Goal: Task Accomplishment & Management: Use online tool/utility

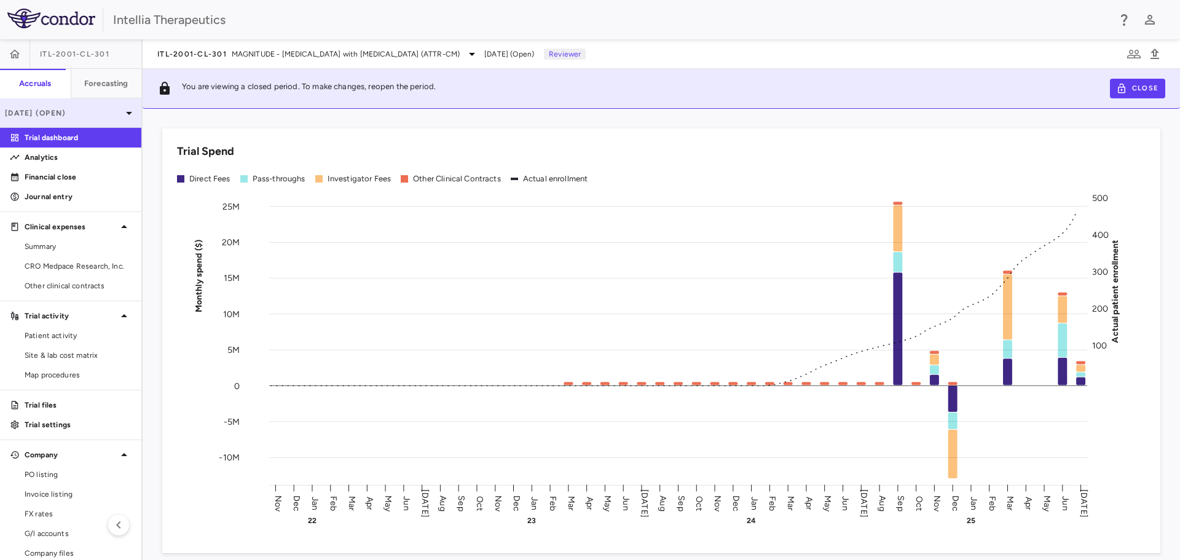
click at [69, 117] on p "[DATE] (Open)" at bounding box center [63, 113] width 117 height 11
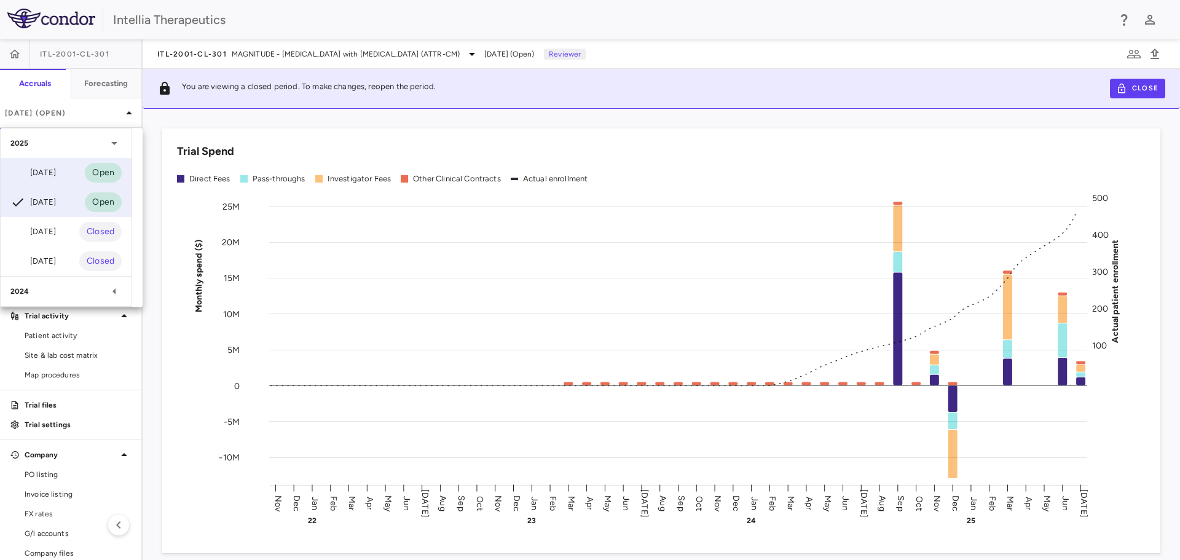
click at [56, 172] on div "[DATE]" at bounding box center [32, 172] width 45 height 15
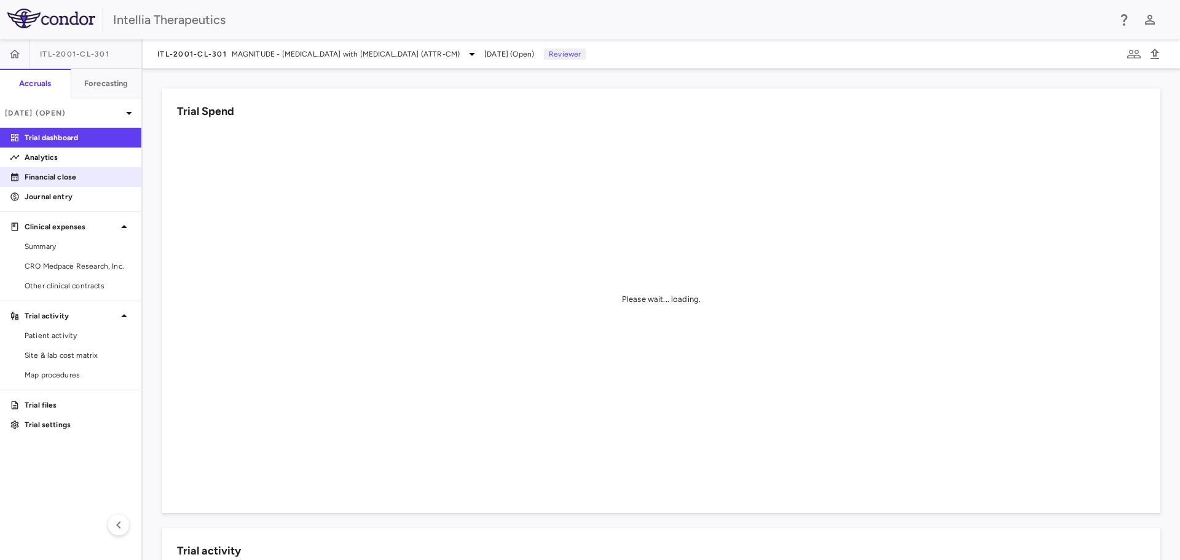
click at [52, 170] on link "Financial close" at bounding box center [70, 177] width 141 height 18
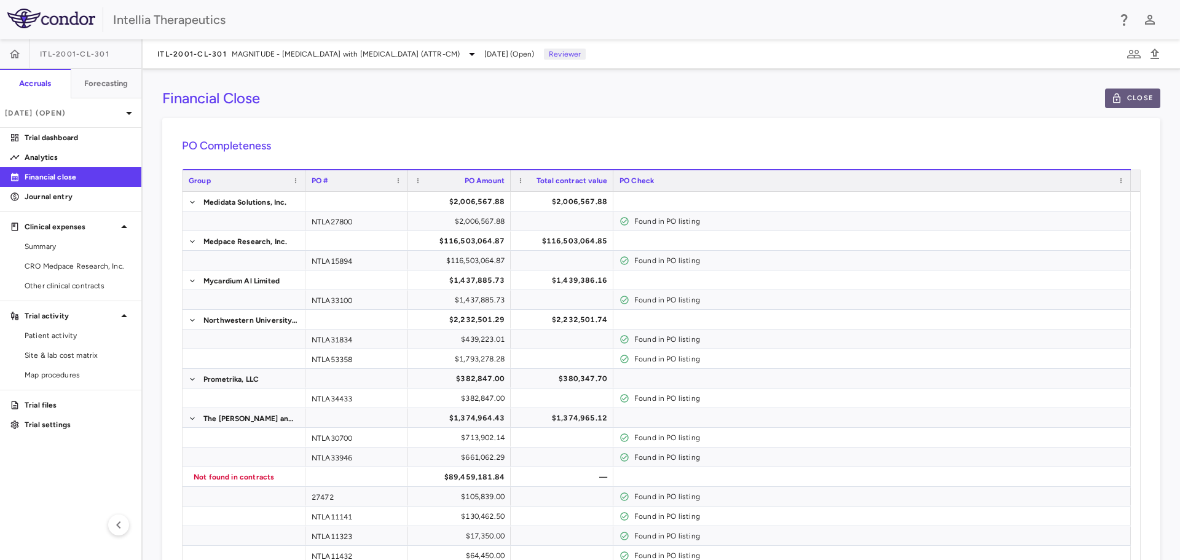
click at [1129, 92] on button "Close" at bounding box center [1132, 99] width 55 height 20
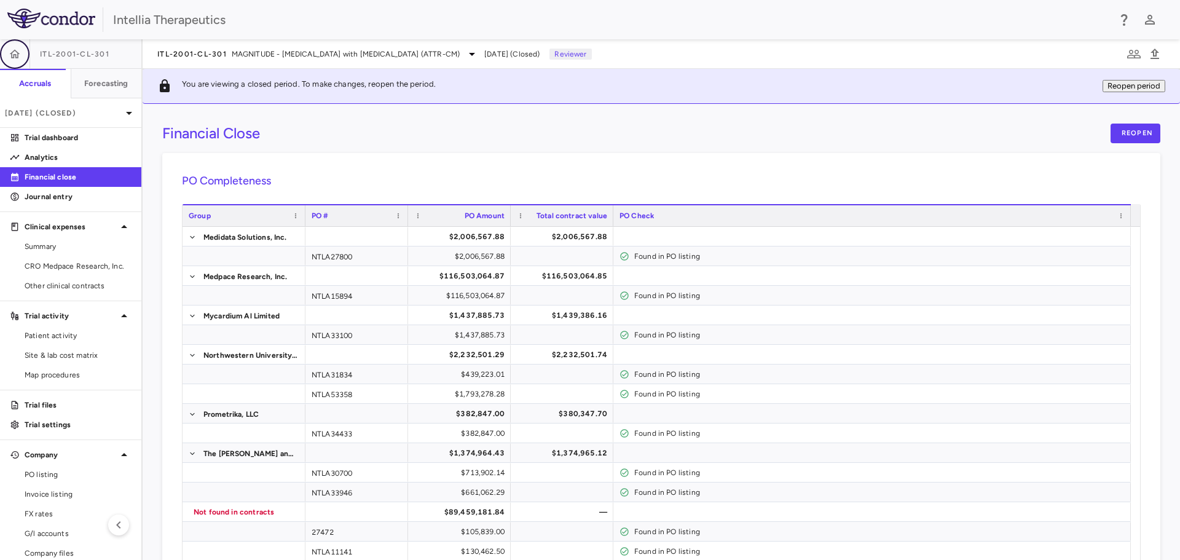
click at [17, 55] on icon "button" at bounding box center [15, 54] width 12 height 12
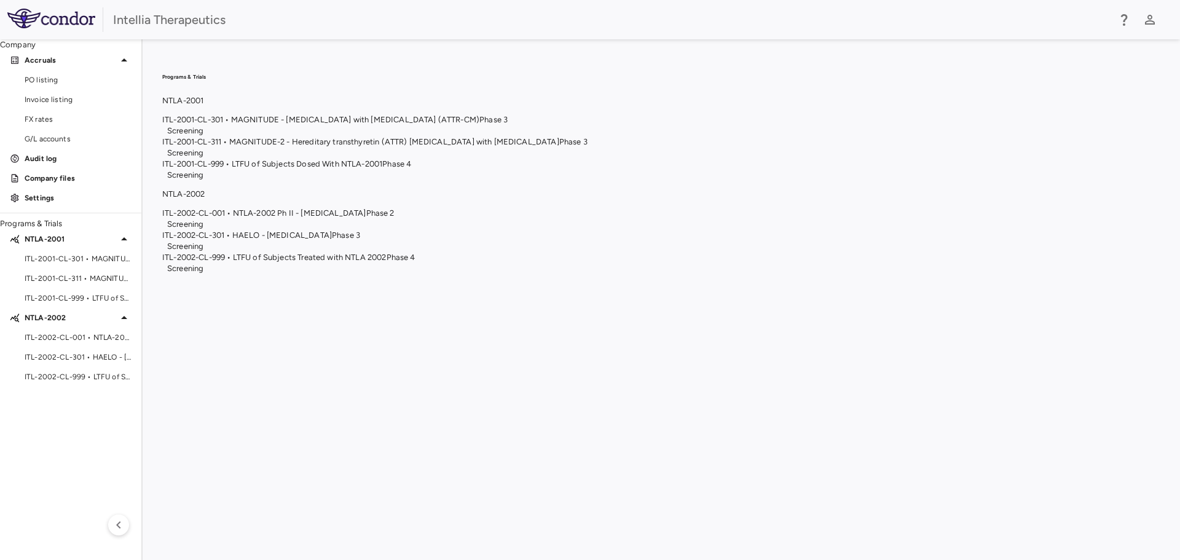
click at [559, 146] on span "ITL-2001-CL-311 • MAGNITUDE-2 - Hereditary transthyretin (ATTR) [MEDICAL_DATA] …" at bounding box center [360, 141] width 397 height 9
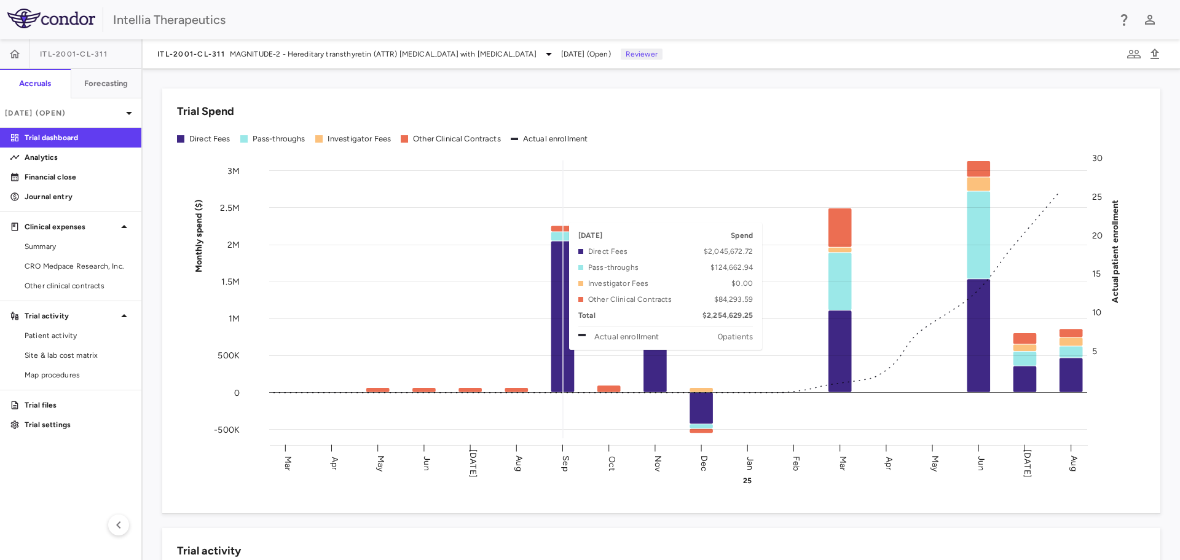
scroll to position [61, 0]
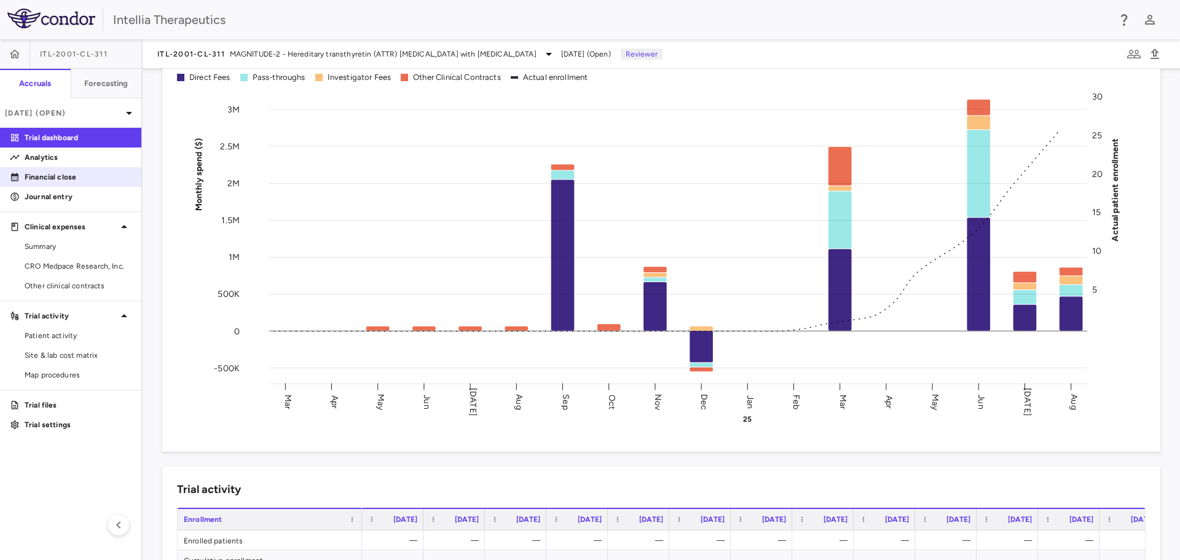
click at [87, 178] on p "Financial close" at bounding box center [78, 177] width 107 height 11
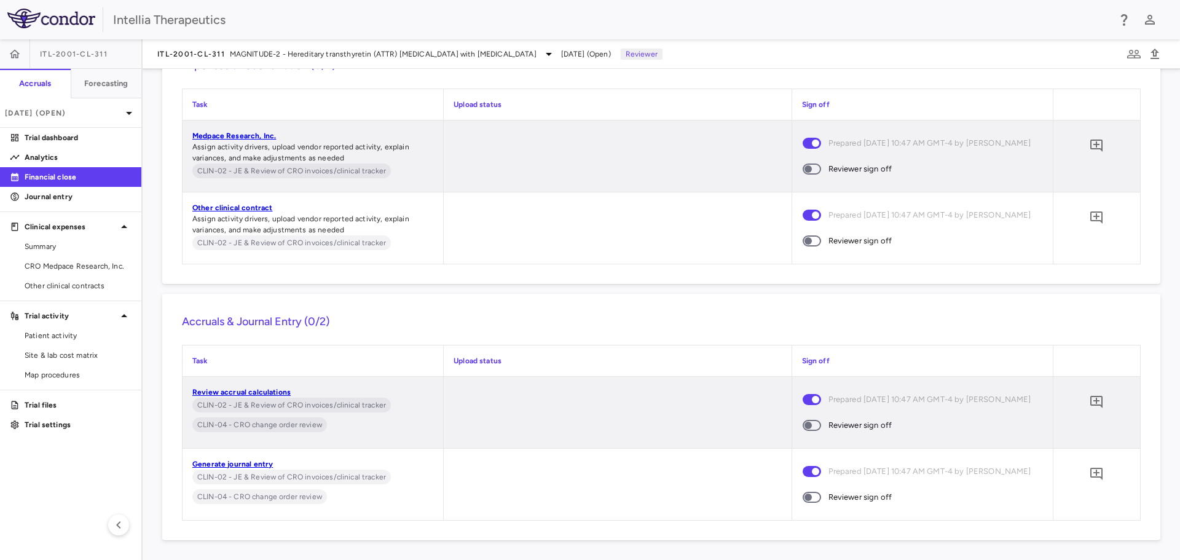
scroll to position [2419, 0]
click at [813, 235] on span at bounding box center [812, 240] width 18 height 11
click at [811, 422] on span at bounding box center [812, 425] width 18 height 11
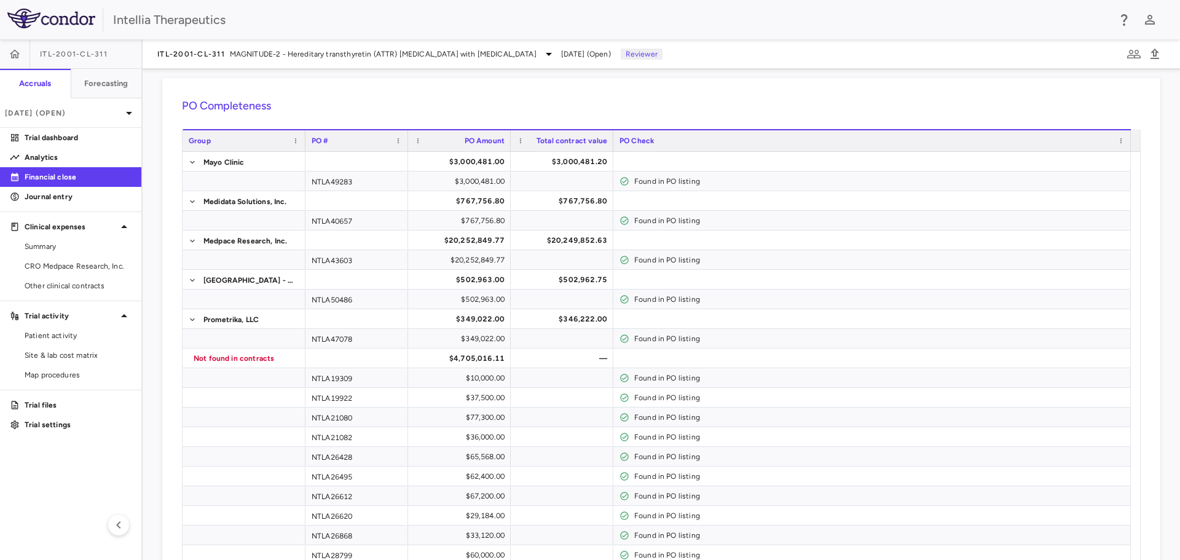
scroll to position [0, 0]
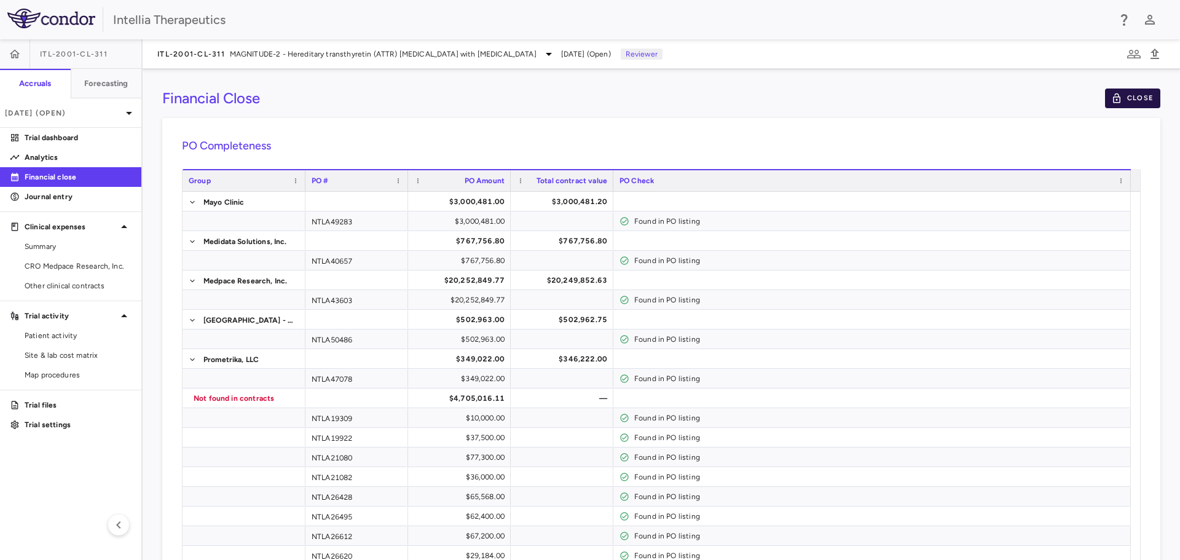
click at [1121, 100] on button "Close" at bounding box center [1132, 99] width 55 height 20
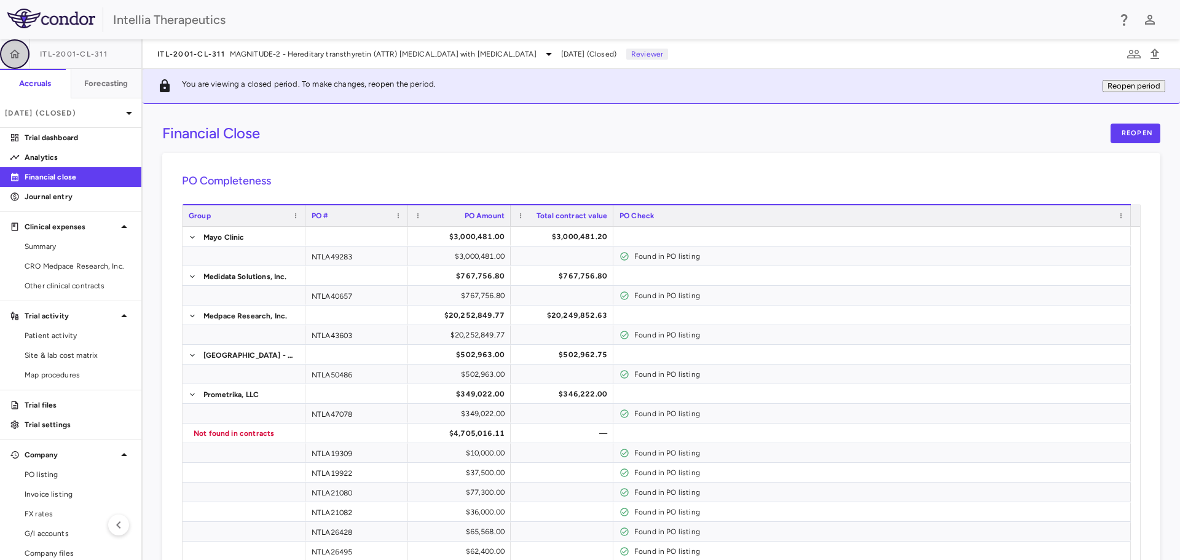
click at [10, 56] on icon "button" at bounding box center [15, 54] width 12 height 12
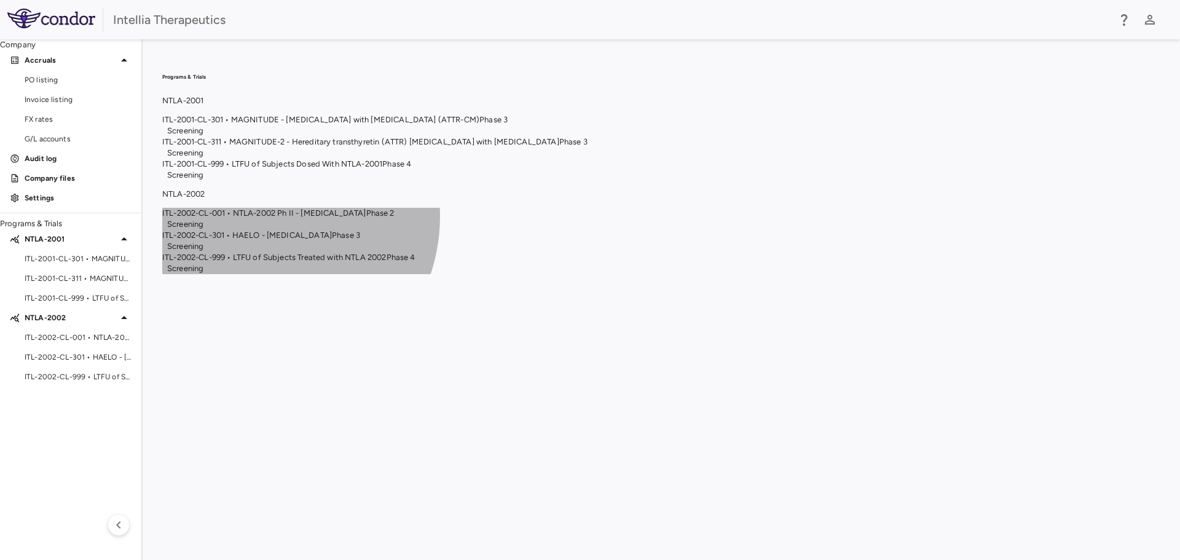
click at [332, 240] on span "ITL-2002-CL-301 • HAELO - [MEDICAL_DATA]" at bounding box center [247, 235] width 170 height 9
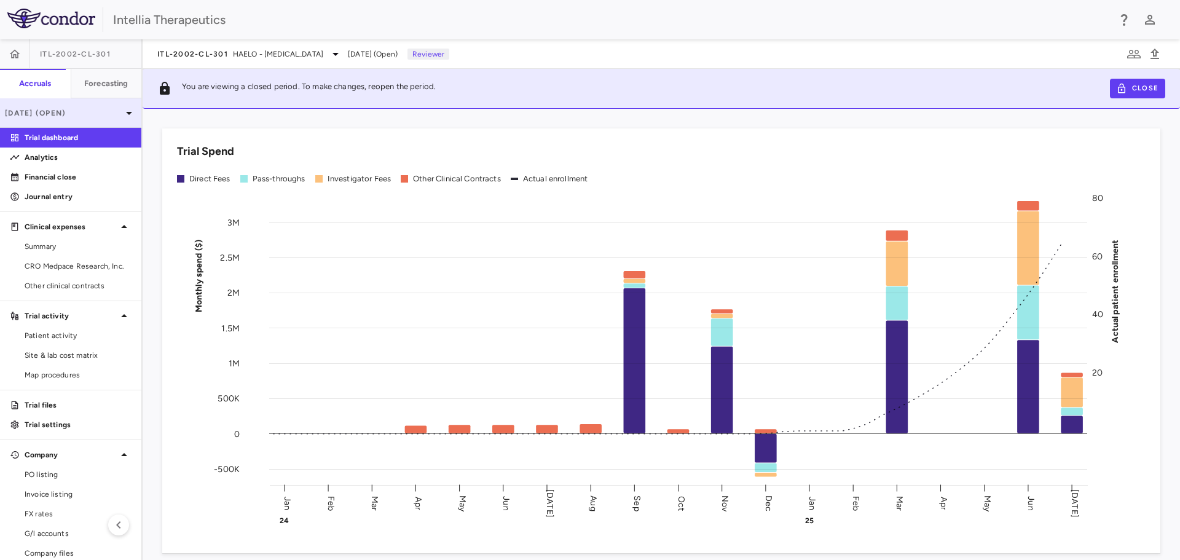
click at [51, 116] on p "[DATE] (Open)" at bounding box center [63, 113] width 117 height 11
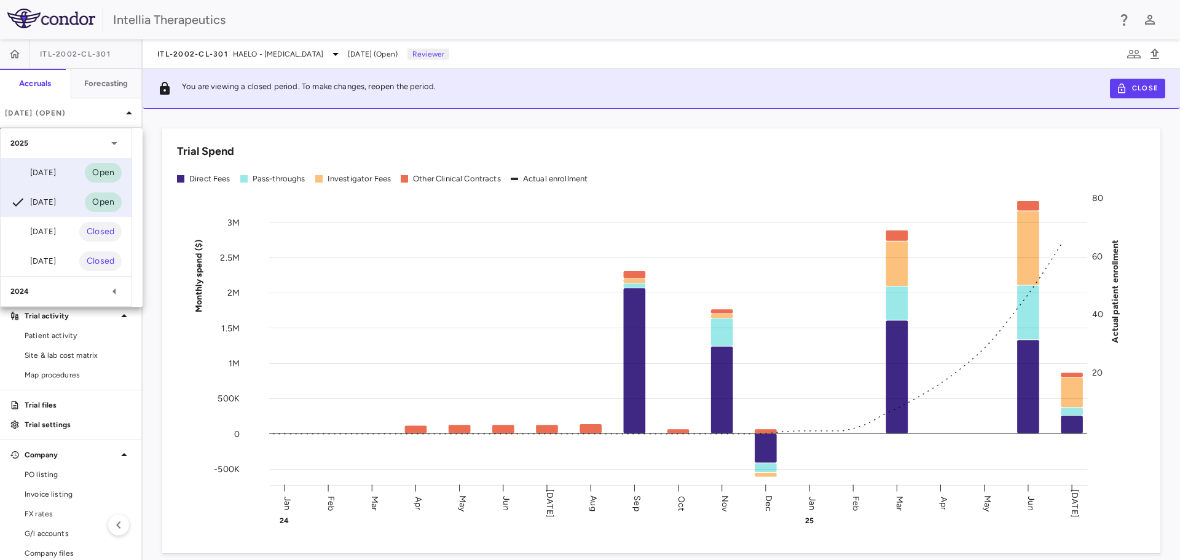
click at [70, 164] on div "[DATE] Open" at bounding box center [66, 173] width 131 height 30
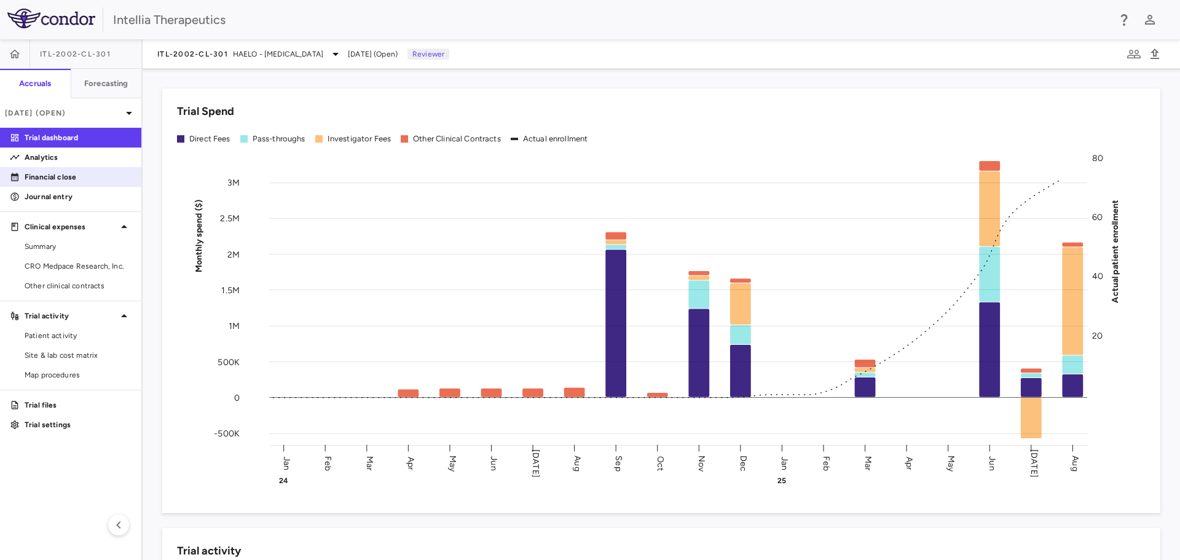
click at [73, 175] on p "Financial close" at bounding box center [78, 177] width 107 height 11
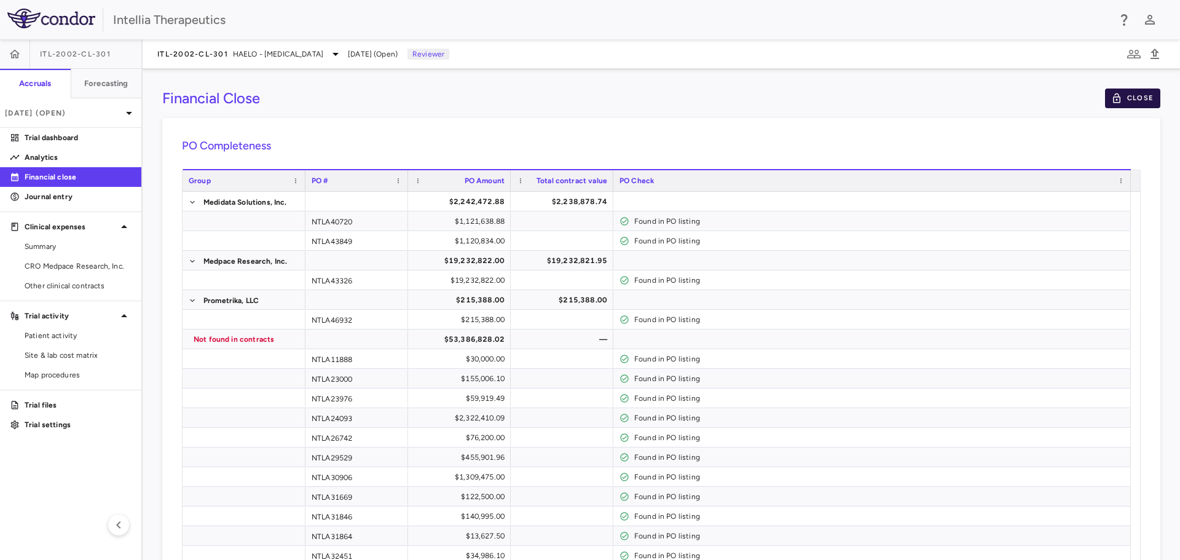
click at [1121, 100] on button "Close" at bounding box center [1132, 99] width 55 height 20
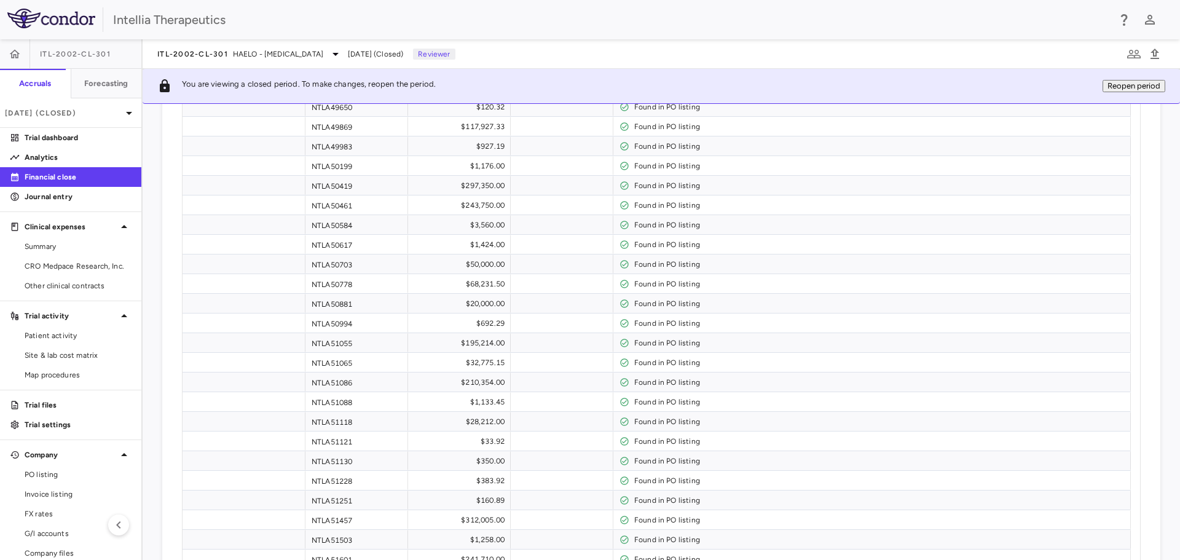
scroll to position [2912, 0]
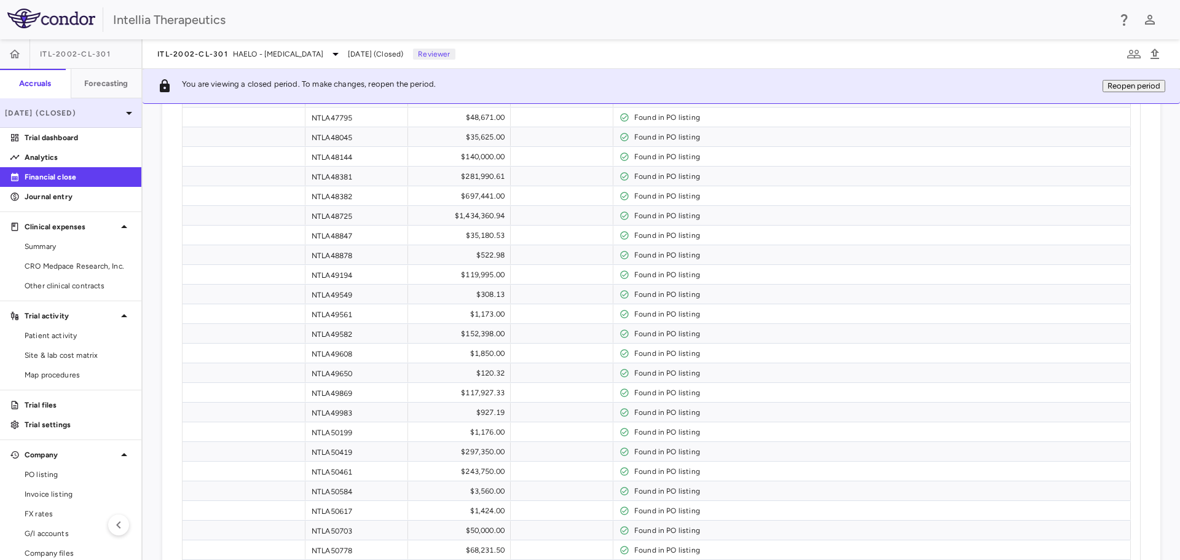
click at [85, 116] on p "[DATE] (Closed)" at bounding box center [63, 113] width 117 height 11
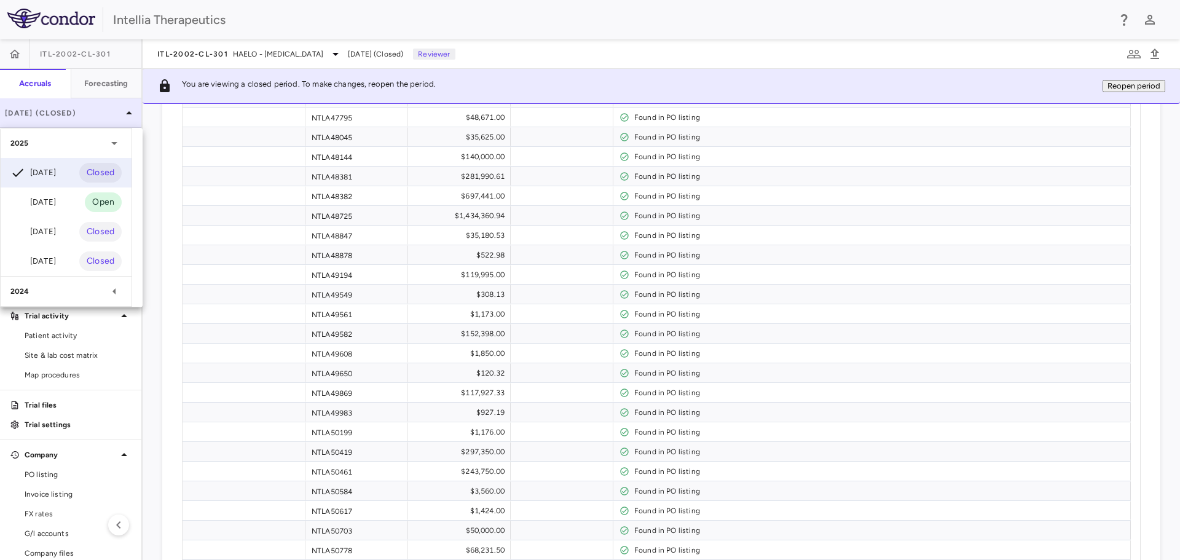
click at [85, 116] on div at bounding box center [590, 280] width 1180 height 560
